Goal: Use online tool/utility: Utilize a website feature to perform a specific function

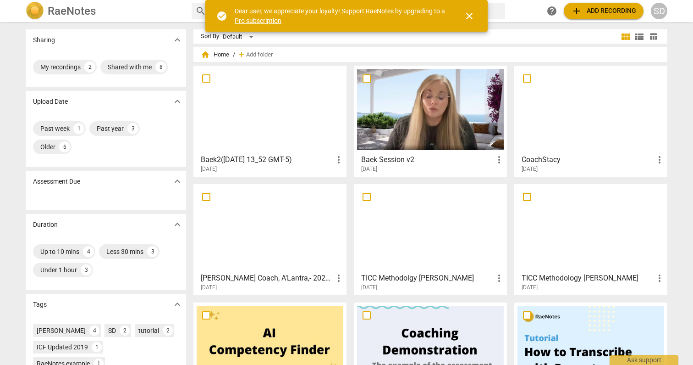
click at [316, 115] on div at bounding box center [270, 109] width 147 height 81
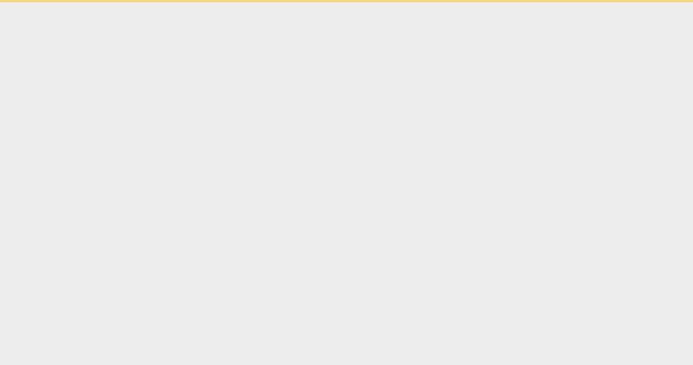
click at [316, 2] on html "check_circle Dear user, we appreciate your loyalty! Support RaeNotes by upgradi…" at bounding box center [346, 1] width 693 height 2
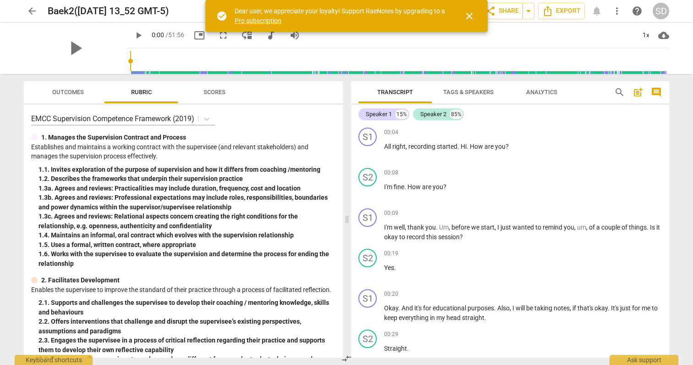
click at [612, 44] on div "play_arrow 0:00 / 51:56 picture_in_picture fullscreen move_down audiotrack volu…" at bounding box center [398, 35] width 543 height 26
click at [630, 45] on div "play_arrow 0:00 / 51:56 picture_in_picture fullscreen move_down audiotrack volu…" at bounding box center [398, 35] width 543 height 26
click at [638, 284] on div "S2 play_arrow pause 00:19 + Add competency keyboard_arrow_right Yes ." at bounding box center [510, 265] width 318 height 40
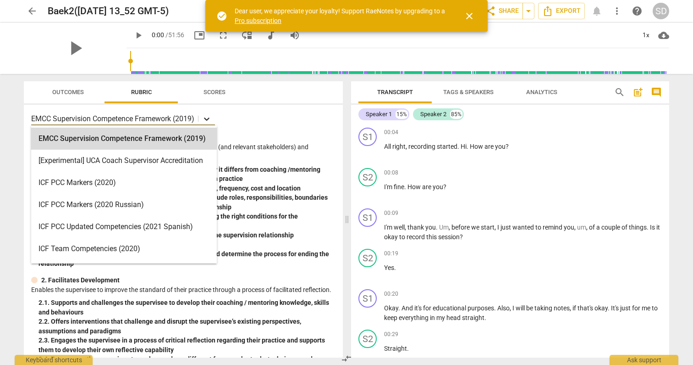
click at [207, 117] on icon at bounding box center [206, 118] width 9 height 9
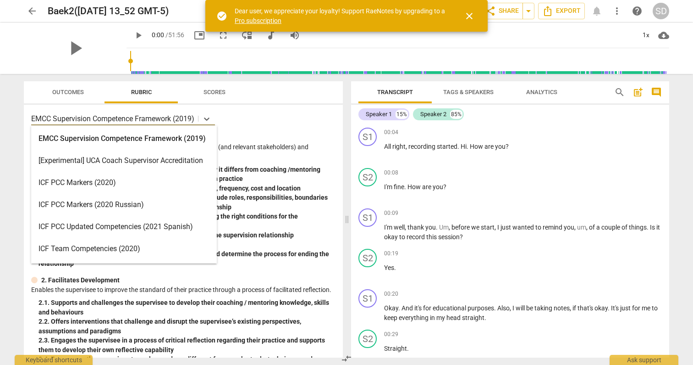
click at [86, 183] on div "ICF PCC Markers (2020)" at bounding box center [124, 182] width 186 height 22
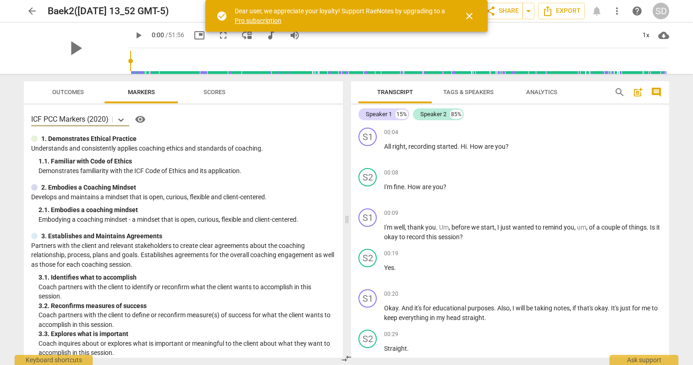
click at [72, 93] on span "Outcomes" at bounding box center [68, 91] width 32 height 7
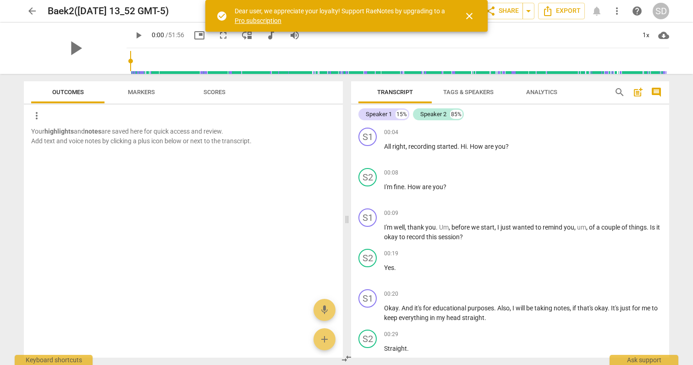
click at [222, 91] on span "Scores" at bounding box center [215, 91] width 22 height 7
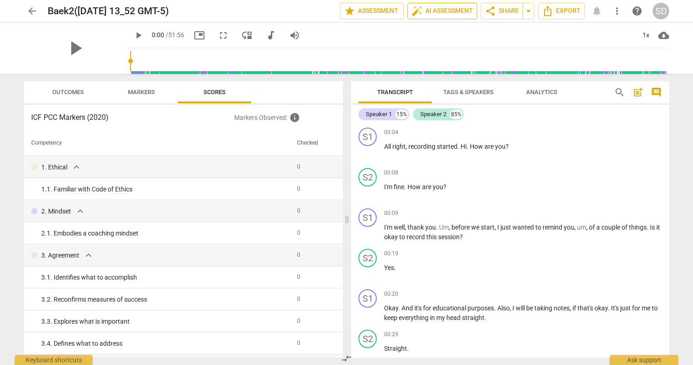
click at [434, 7] on span "auto_fix_high AI Assessment" at bounding box center [442, 11] width 61 height 11
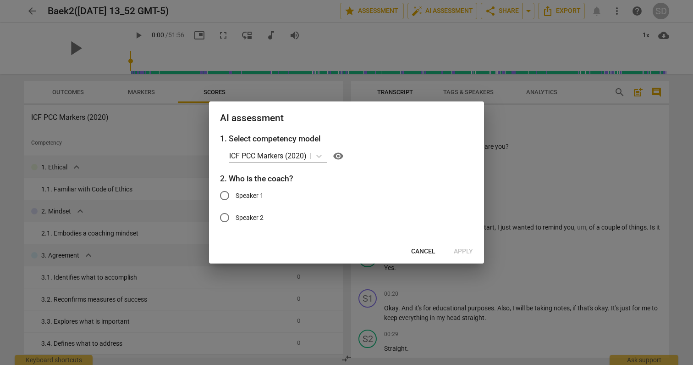
click at [223, 195] on input "Speaker 1" at bounding box center [225, 195] width 22 height 22
radio input "true"
click at [318, 155] on icon at bounding box center [319, 155] width 9 height 9
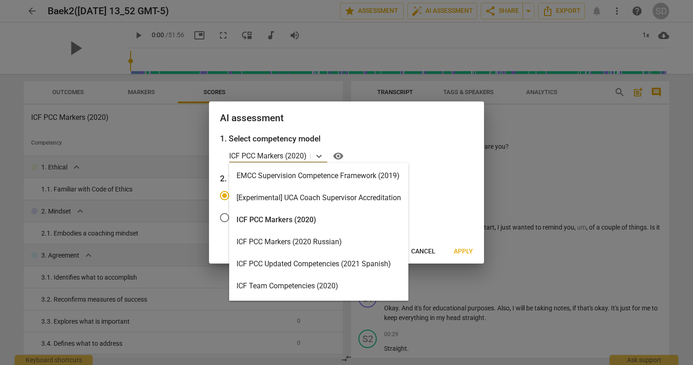
click at [309, 217] on div "ICF PCC Markers (2020)" at bounding box center [318, 220] width 179 height 22
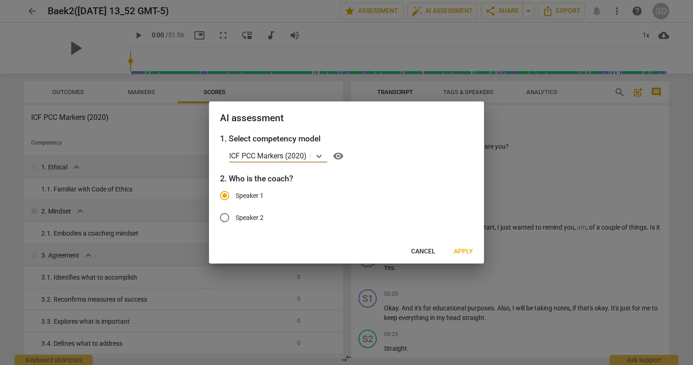
click at [463, 249] on span "Apply" at bounding box center [463, 251] width 19 height 9
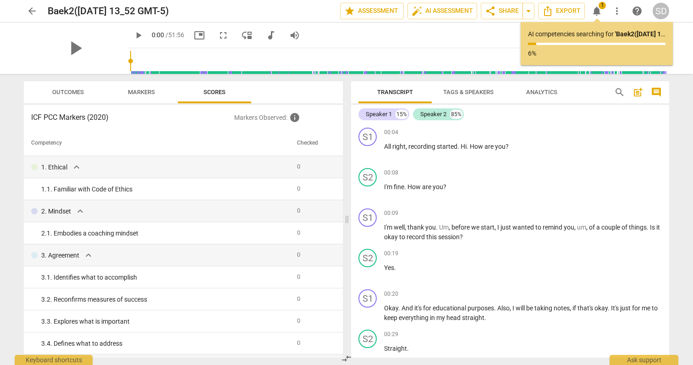
click at [636, 93] on span "post_add" at bounding box center [638, 92] width 11 height 11
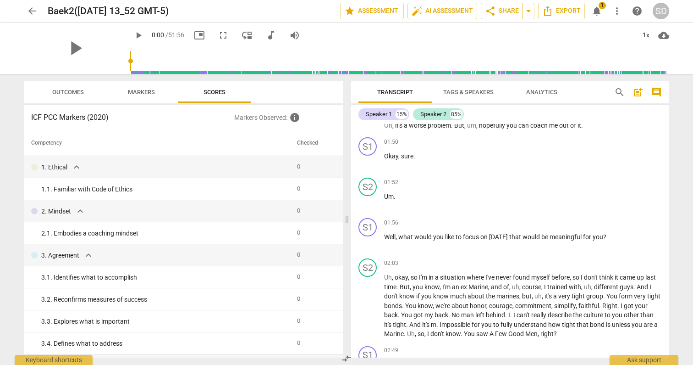
scroll to position [690, 0]
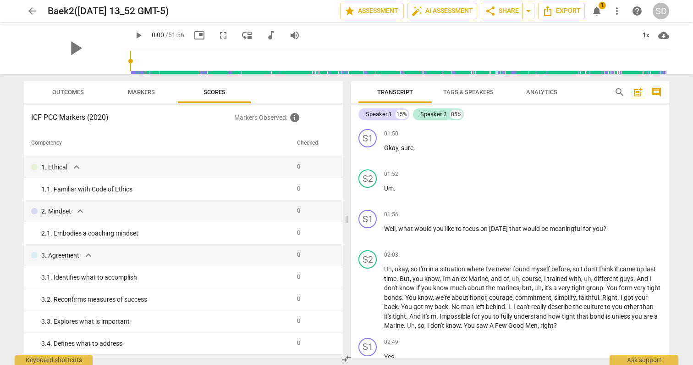
click at [596, 8] on span "notifications" at bounding box center [596, 11] width 11 height 11
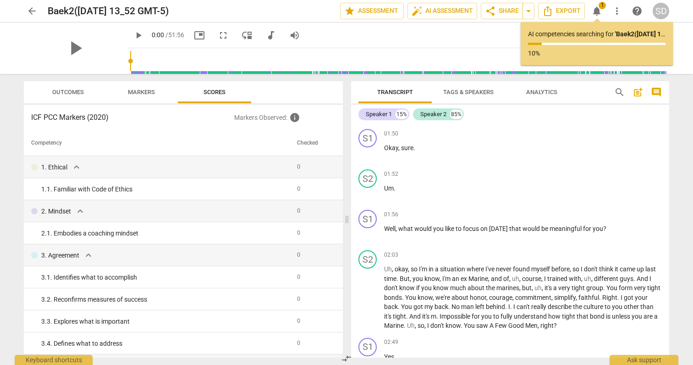
click at [468, 34] on div "play_arrow 0:00 / 51:56 picture_in_picture fullscreen move_down audiotrack volu…" at bounding box center [398, 35] width 543 height 26
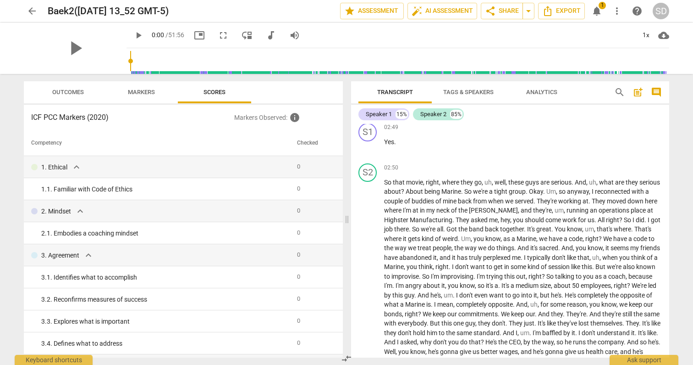
scroll to position [905, 0]
click at [599, 12] on span "notifications" at bounding box center [596, 11] width 11 height 11
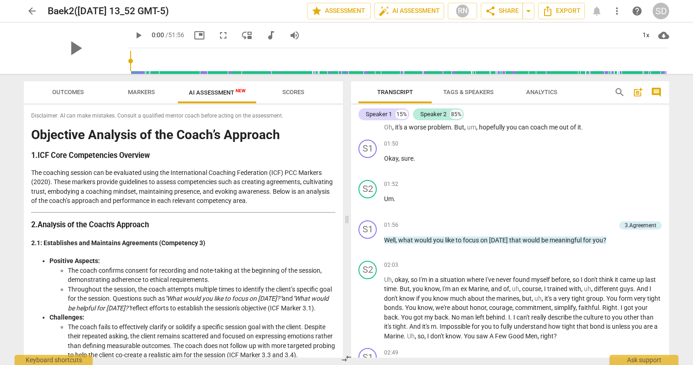
scroll to position [378, 0]
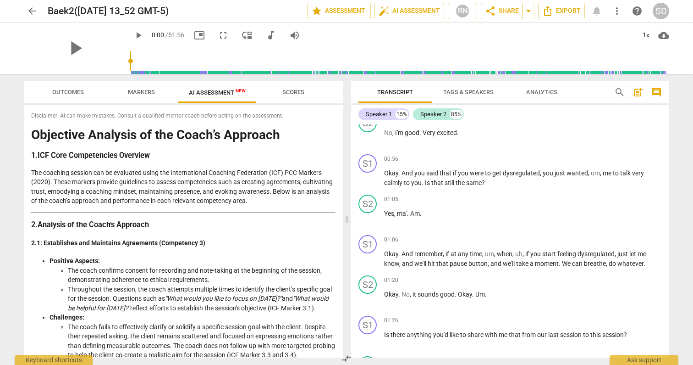
click at [636, 94] on span "post_add" at bounding box center [638, 92] width 11 height 11
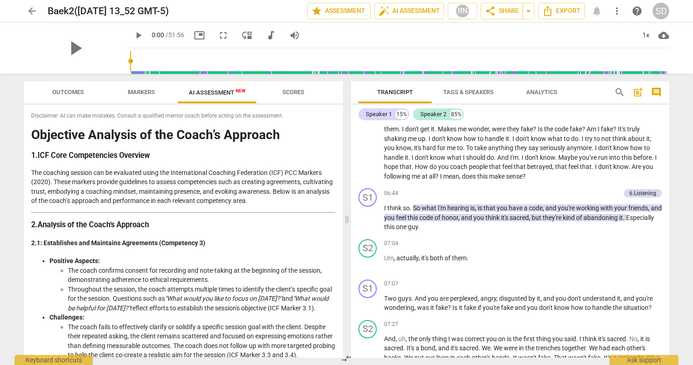
scroll to position [1251, 0]
